Goal: Information Seeking & Learning: Compare options

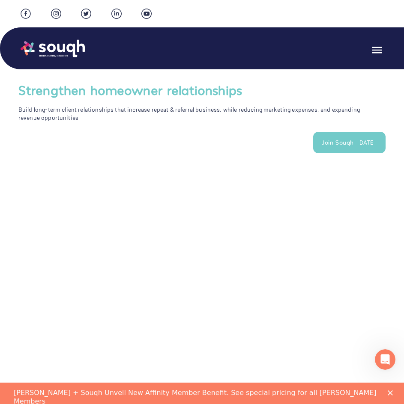
drag, startPoint x: 55, startPoint y: 48, endPoint x: 61, endPoint y: 57, distance: 11.8
click at [55, 48] on img at bounding box center [53, 49] width 64 height 20
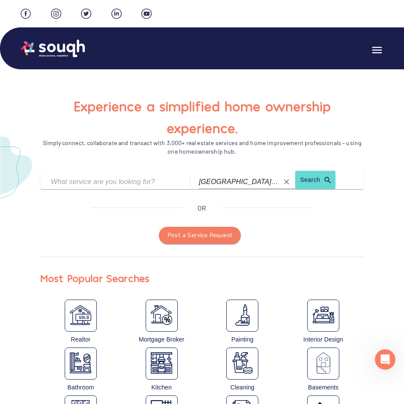
click at [217, 178] on input "[GEOGRAPHIC_DATA] ([GEOGRAPHIC_DATA])" at bounding box center [239, 181] width 80 height 13
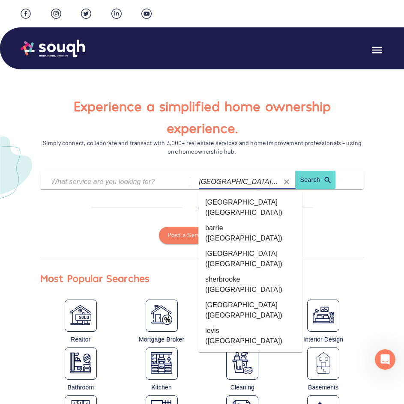
scroll to position [770, 0]
type input "thunder-bay ([GEOGRAPHIC_DATA])"
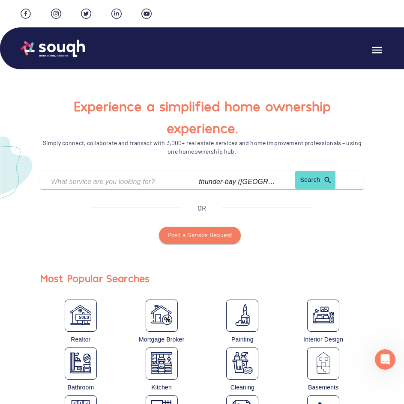
click at [312, 178] on link "Search" at bounding box center [312, 182] width 34 height 14
click at [130, 182] on input "text" at bounding box center [109, 181] width 117 height 13
type input "mortgage"
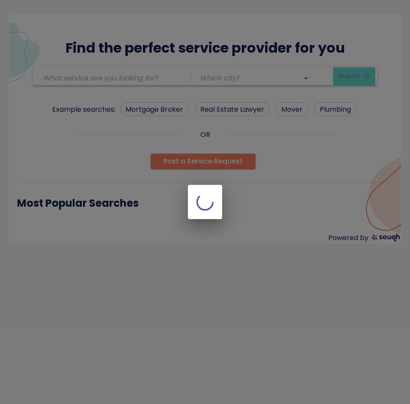
type input "mortgage"
type input "thunder-bay ([GEOGRAPHIC_DATA])"
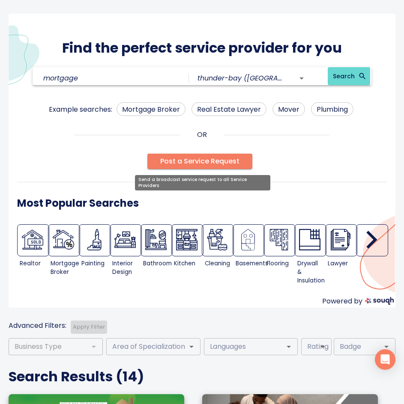
click at [185, 158] on span "Post a Service Request" at bounding box center [199, 161] width 79 height 12
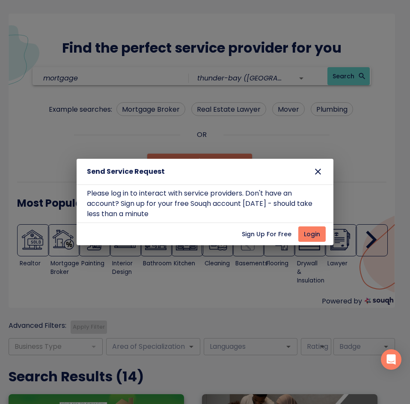
click at [318, 173] on icon "button" at bounding box center [318, 171] width 10 height 10
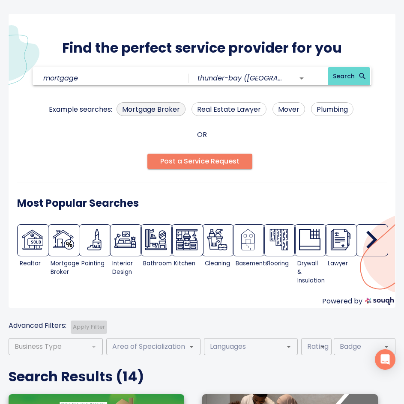
click at [173, 107] on span "Mortgage Broker" at bounding box center [151, 109] width 68 height 11
type input "Mortgage Broker"
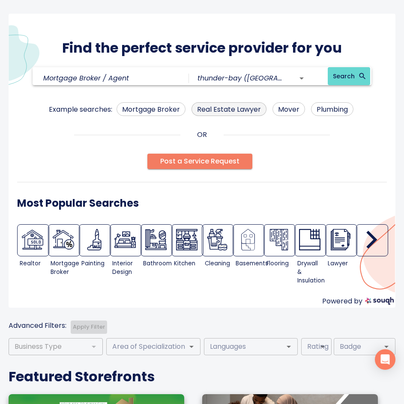
click at [223, 108] on span "Real Estate Lawyer" at bounding box center [229, 109] width 74 height 11
type input "Real Estate Lawyer"
